Goal: Task Accomplishment & Management: Manage account settings

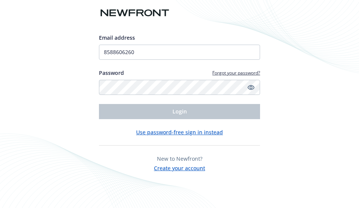
click at [167, 55] on input "8588606260" at bounding box center [179, 52] width 161 height 15
type input "[EMAIL_ADDRESS][DOMAIN_NAME]"
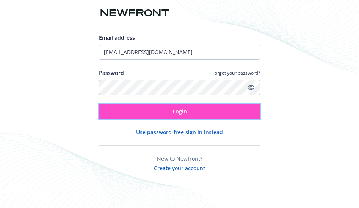
click at [167, 111] on button "Login" at bounding box center [179, 111] width 161 height 15
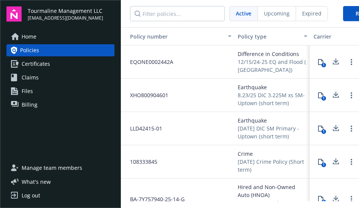
click at [24, 103] on span "Billing" at bounding box center [30, 105] width 16 height 12
